Goal: Information Seeking & Learning: Learn about a topic

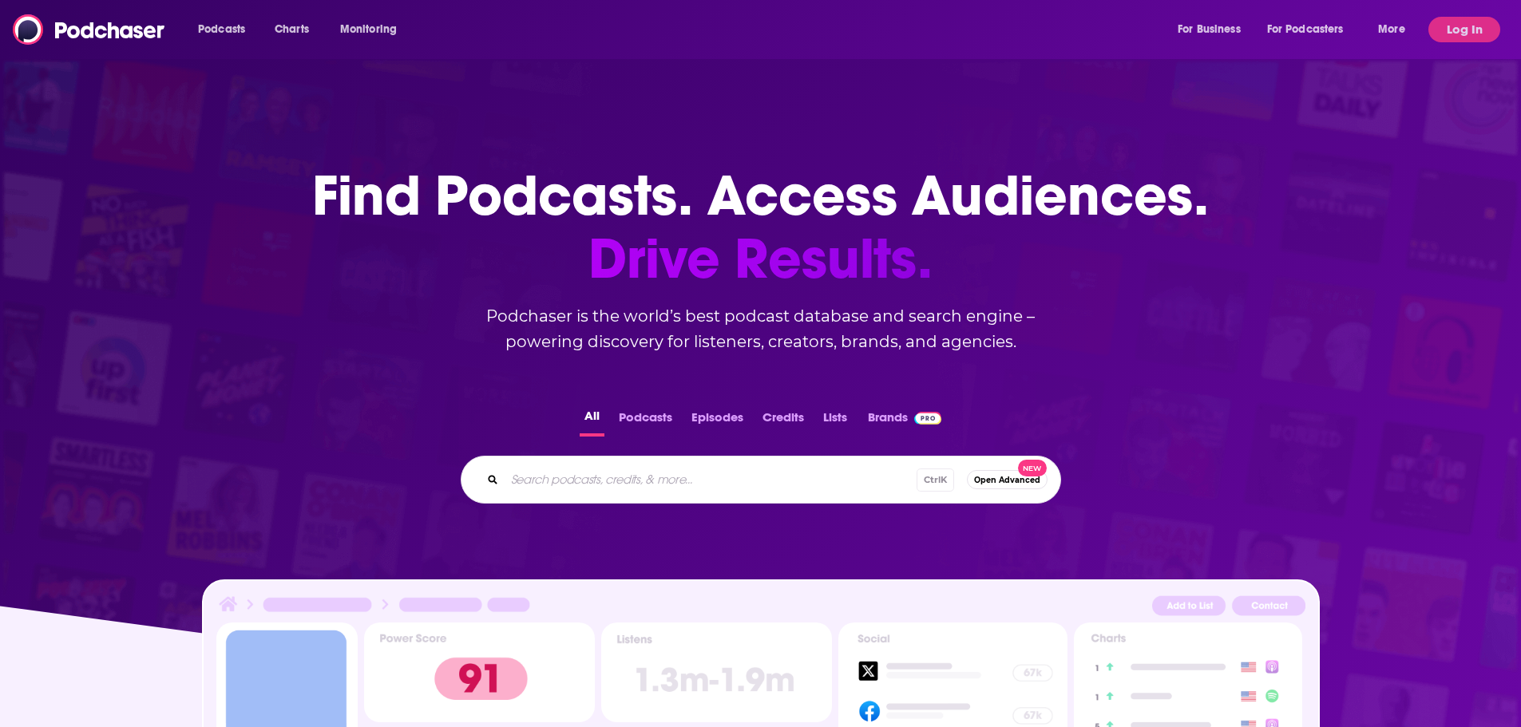
click at [638, 472] on input "Search podcasts, credits, & more..." at bounding box center [710, 480] width 412 height 26
type input "alone at lunch"
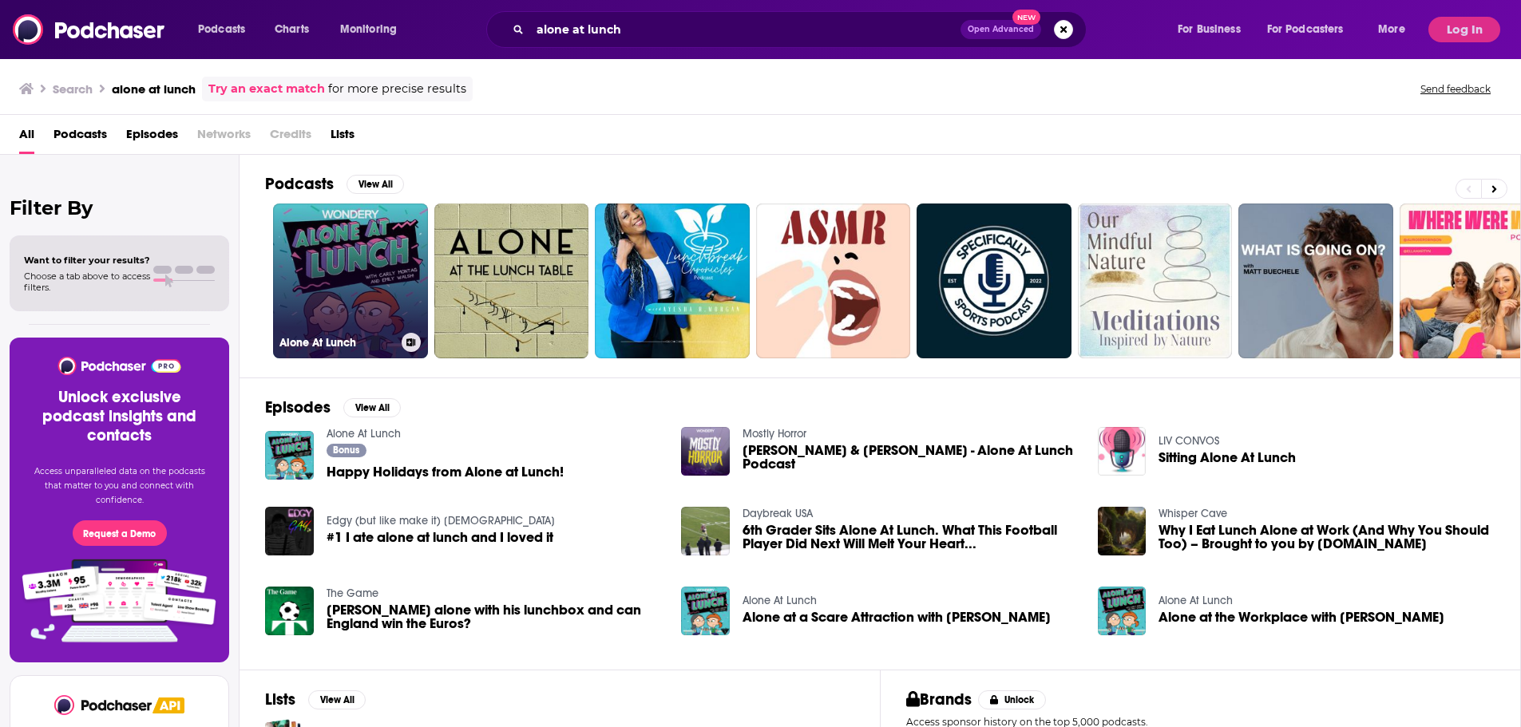
click at [295, 268] on link "Alone At Lunch" at bounding box center [350, 281] width 155 height 155
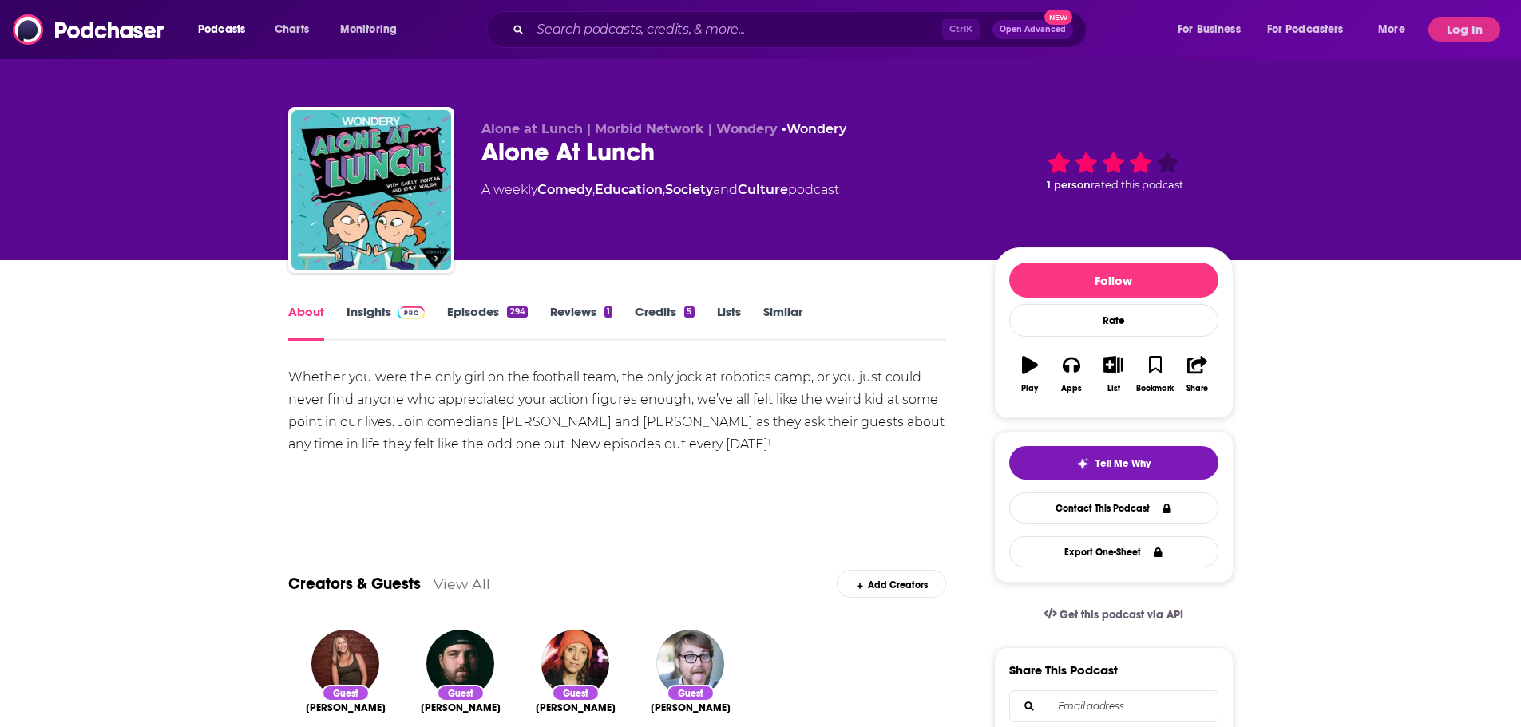
click at [371, 315] on link "Insights" at bounding box center [385, 322] width 79 height 37
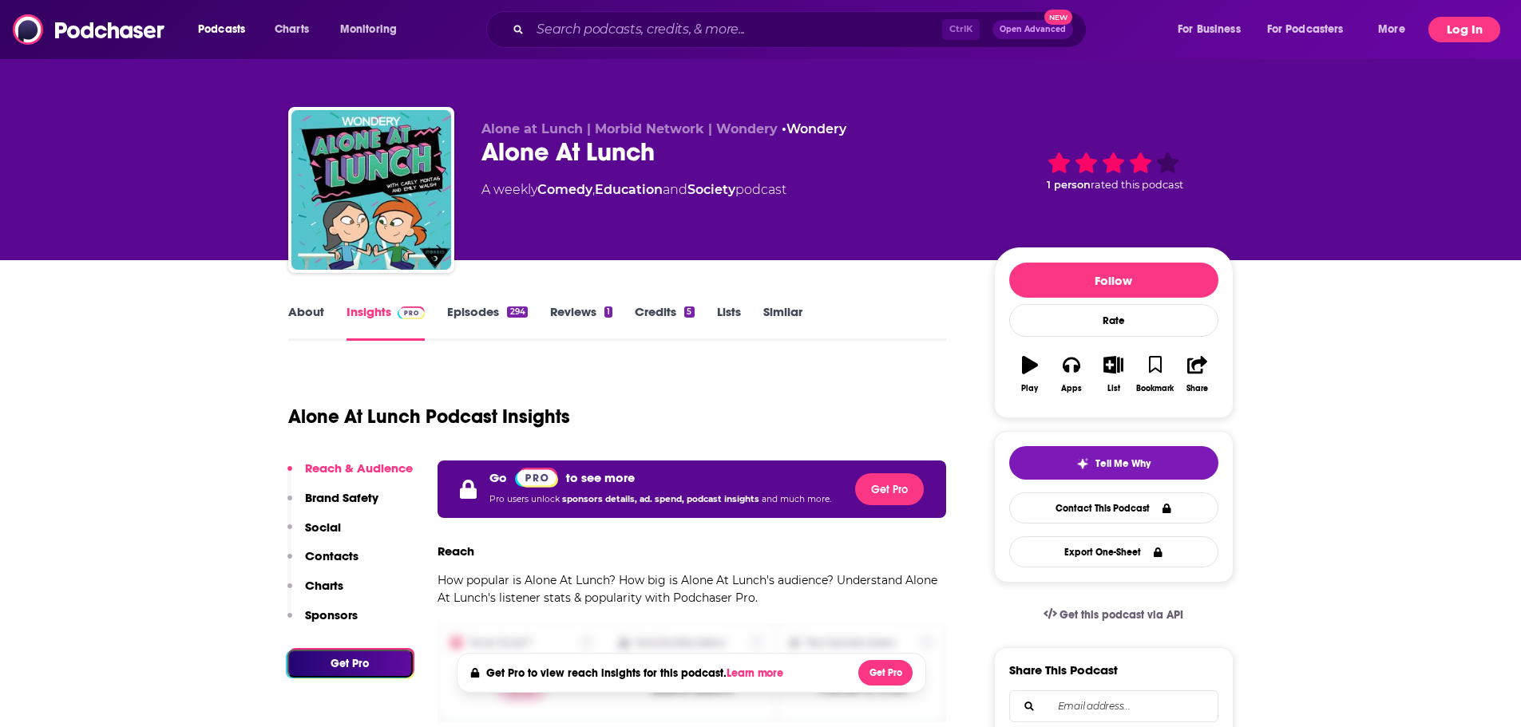
click at [1447, 28] on button "Log In" at bounding box center [1464, 30] width 72 height 26
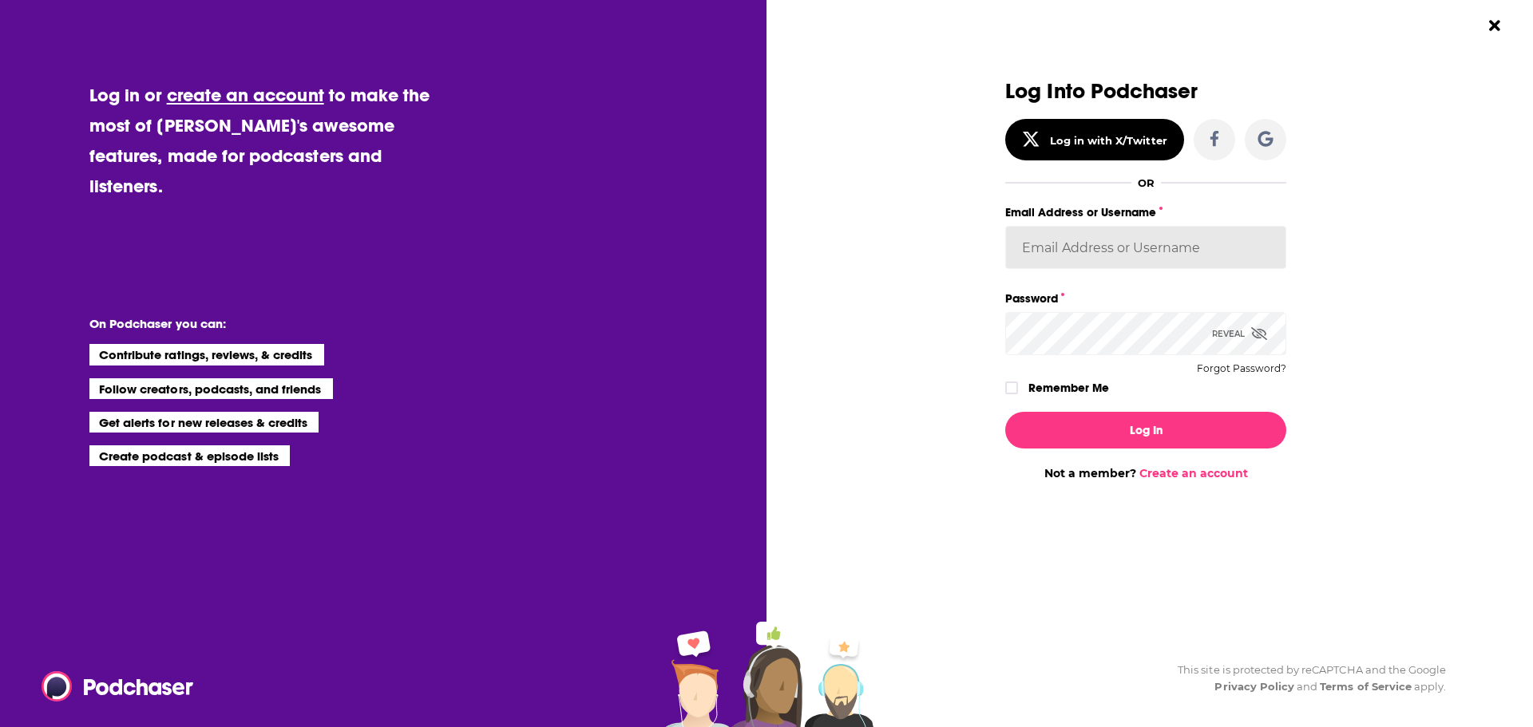
type input "FlatironBooks"
click at [1062, 248] on input "FlatironBooks" at bounding box center [1145, 247] width 281 height 43
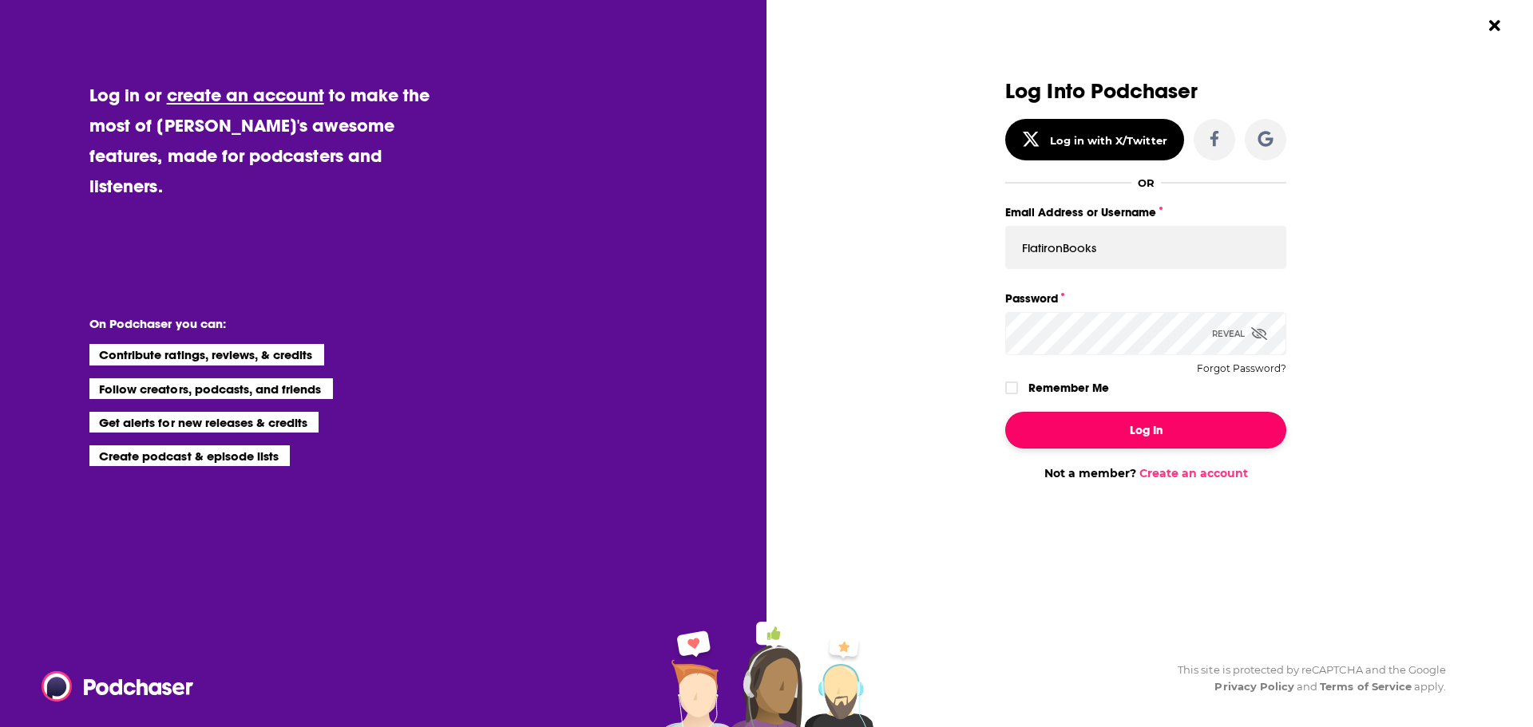
click at [1048, 423] on button "Log In" at bounding box center [1145, 430] width 281 height 37
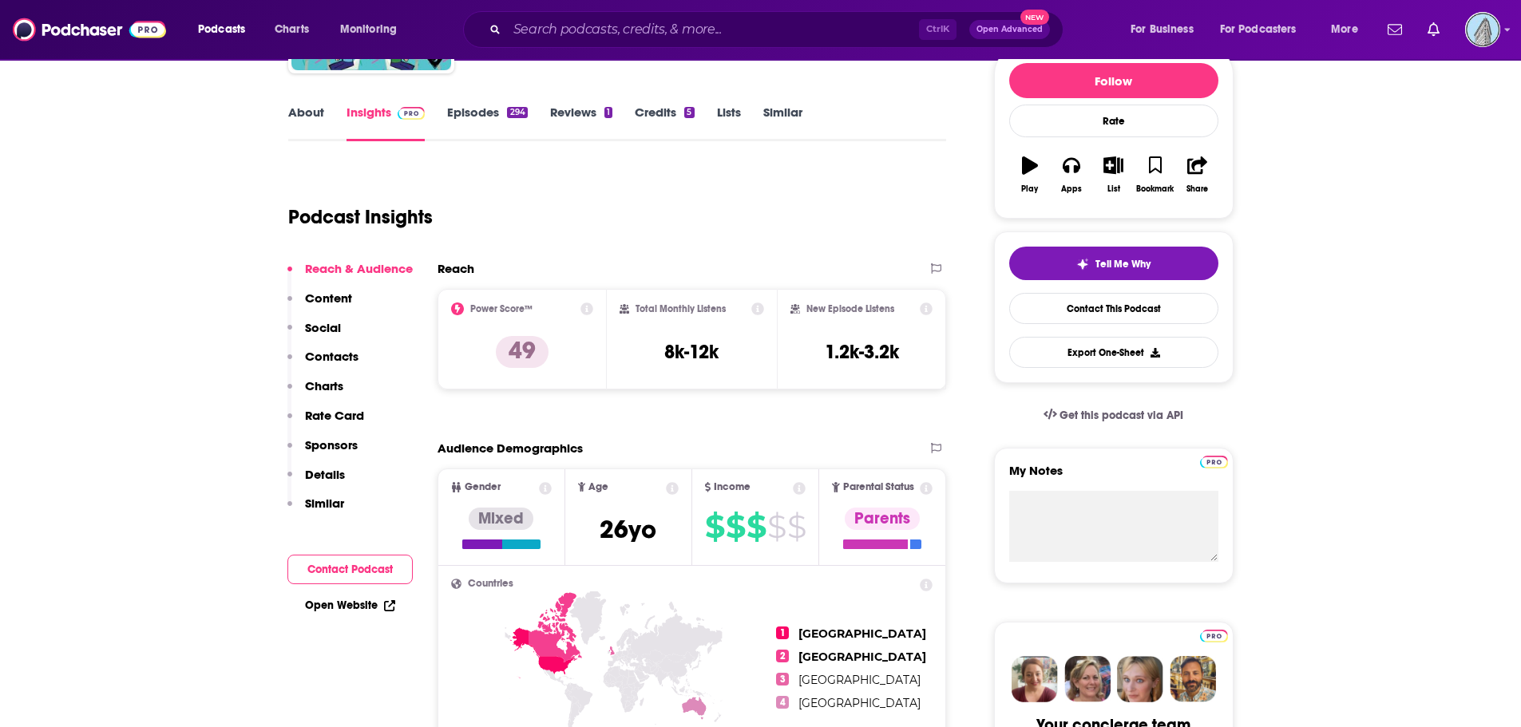
scroll to position [160, 0]
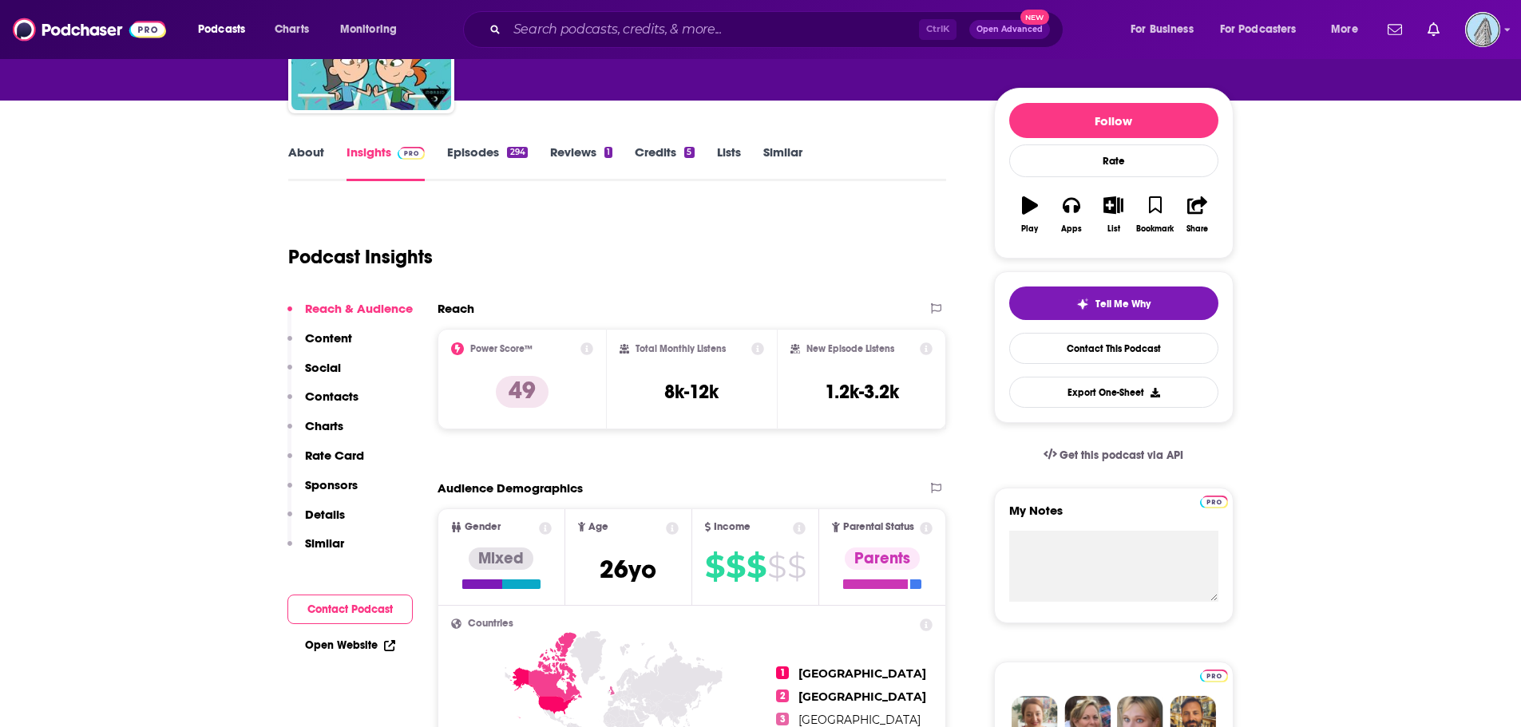
click at [582, 350] on icon at bounding box center [586, 348] width 13 height 13
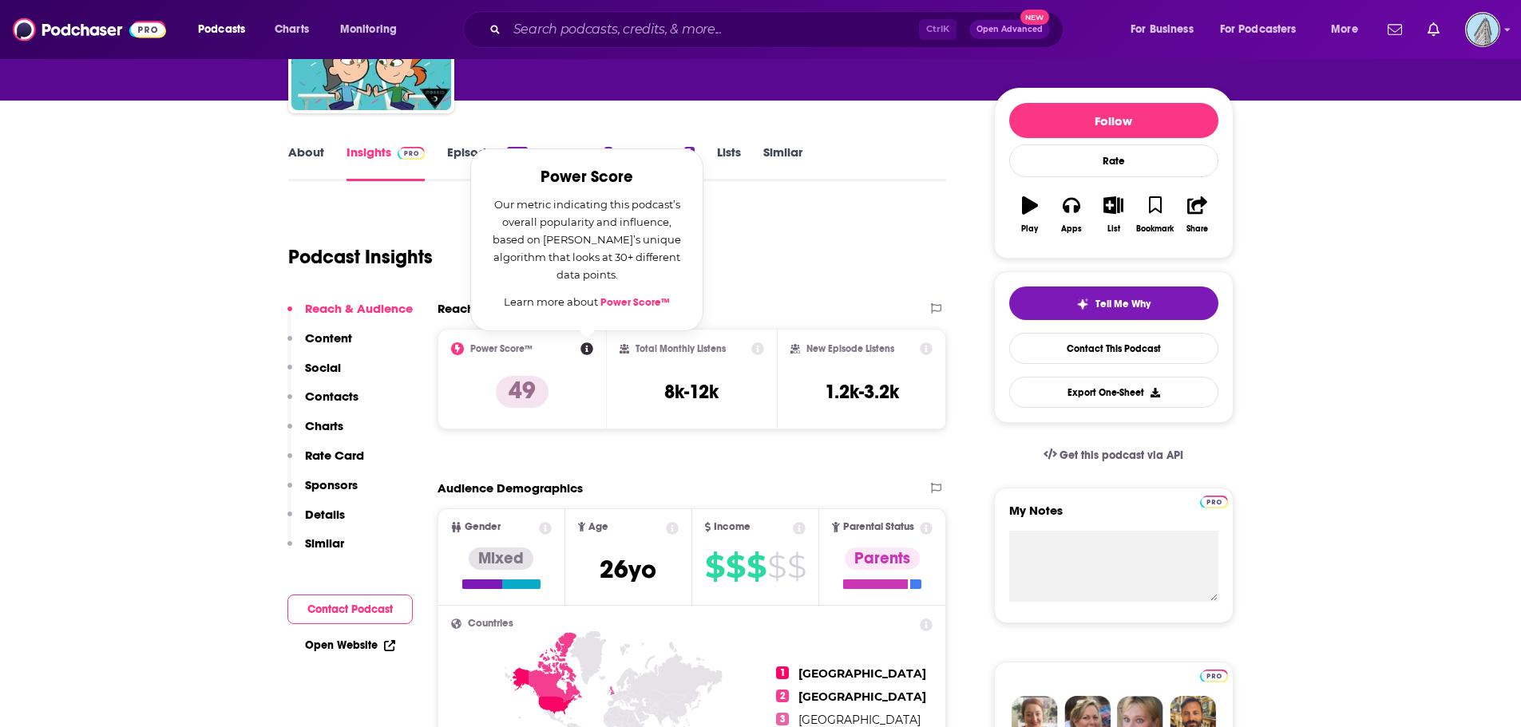
click at [582, 350] on icon at bounding box center [586, 348] width 13 height 13
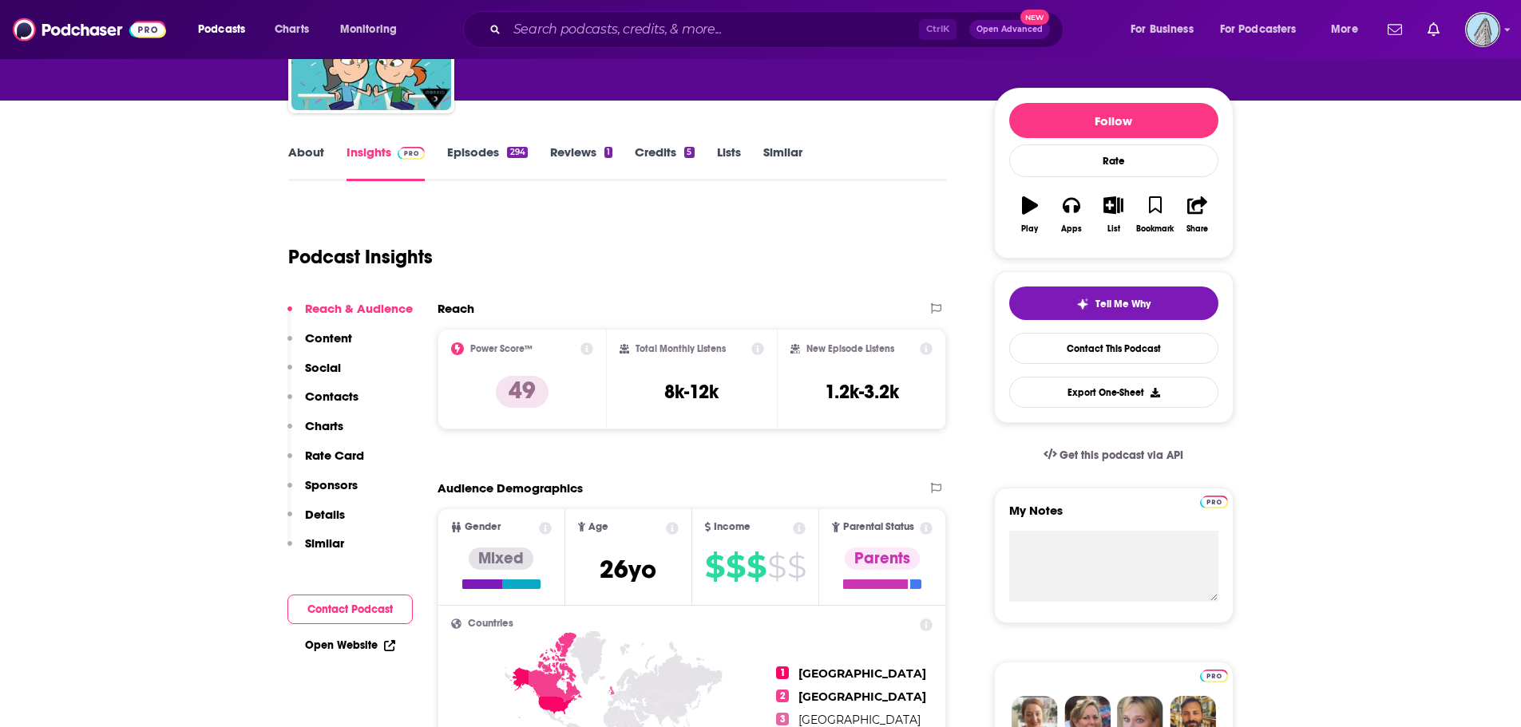
click at [809, 263] on div "Podcast Insights" at bounding box center [611, 247] width 646 height 81
click at [923, 345] on icon at bounding box center [926, 348] width 13 height 13
